Goal: Navigation & Orientation: Find specific page/section

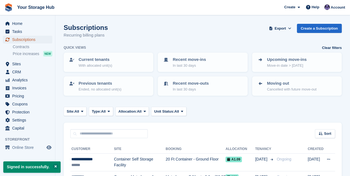
click at [28, 41] on span "Subscriptions" at bounding box center [28, 40] width 33 height 8
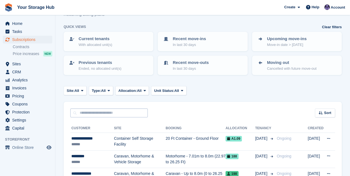
scroll to position [92, 0]
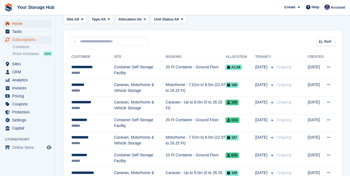
click at [19, 23] on span "Home" at bounding box center [28, 24] width 33 height 8
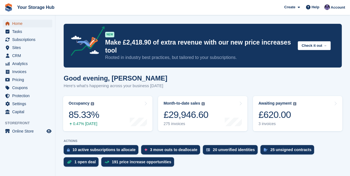
click at [15, 25] on span "Home" at bounding box center [28, 24] width 33 height 8
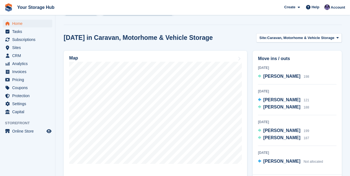
scroll to position [147, 0]
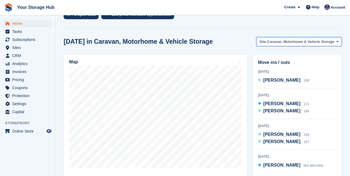
click at [292, 43] on span "Caravan, Motorhome & Vehicle Storage" at bounding box center [300, 42] width 67 height 6
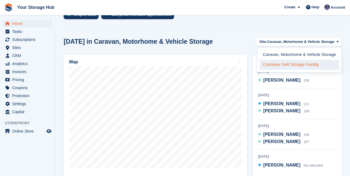
click at [286, 63] on link "Container Self Storage Facility" at bounding box center [299, 65] width 80 height 10
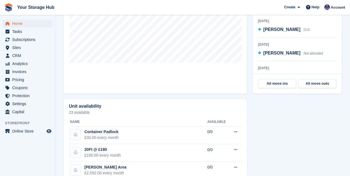
scroll to position [258, 0]
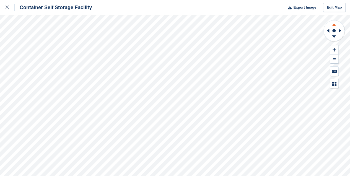
click at [334, 24] on icon at bounding box center [334, 23] width 14 height 7
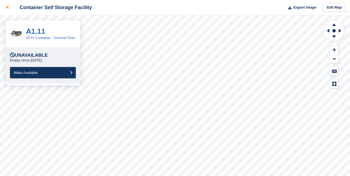
click at [6, 7] on icon at bounding box center [7, 7] width 3 height 3
